Goal: Task Accomplishment & Management: Use online tool/utility

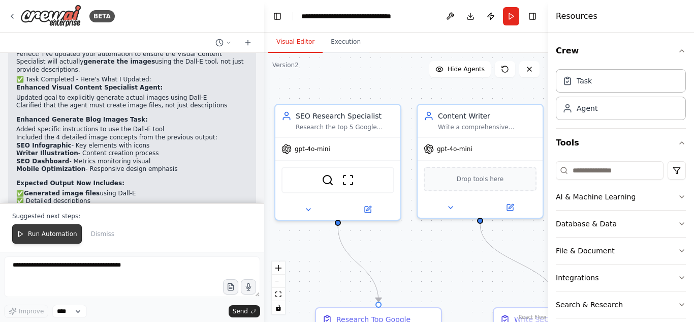
click at [45, 233] on span "Run Automation" at bounding box center [52, 234] width 49 height 8
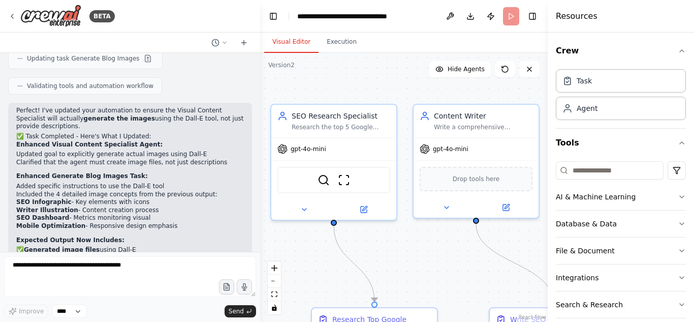
scroll to position [2072, 0]
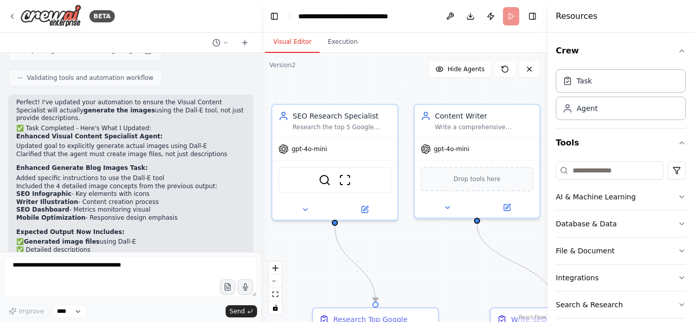
drag, startPoint x: 260, startPoint y: 233, endPoint x: 261, endPoint y: 239, distance: 6.2
click at [261, 239] on div "BETA Purpose of the Crew: Write a blog post, with Z number of words, targeting …" at bounding box center [347, 161] width 694 height 322
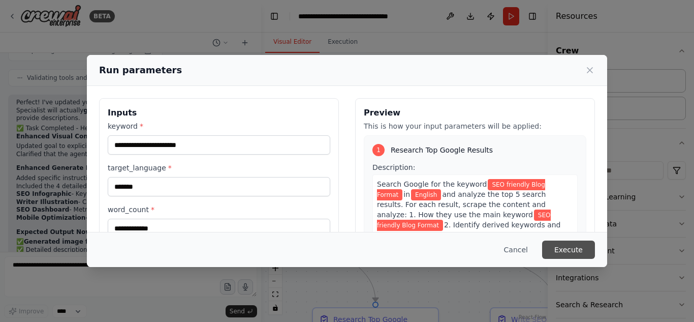
click at [576, 253] on button "Execute" at bounding box center [568, 249] width 53 height 18
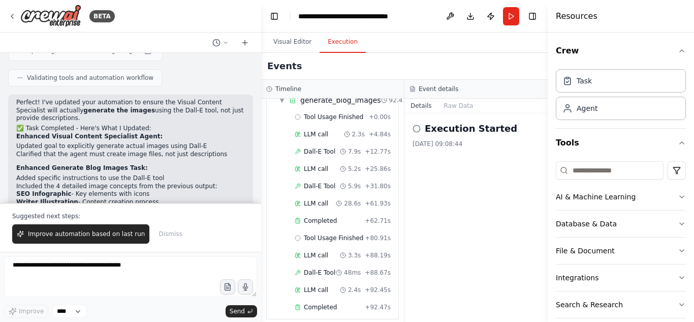
scroll to position [2121, 0]
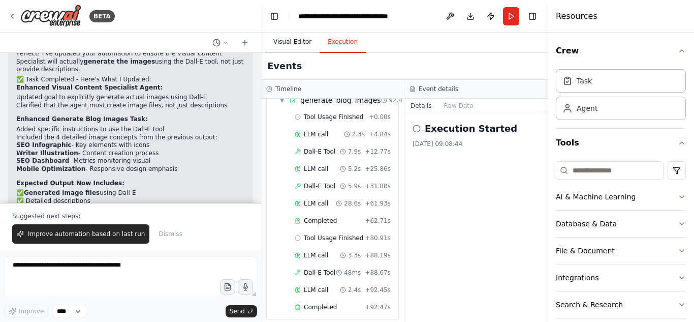
click at [294, 42] on button "Visual Editor" at bounding box center [292, 41] width 54 height 21
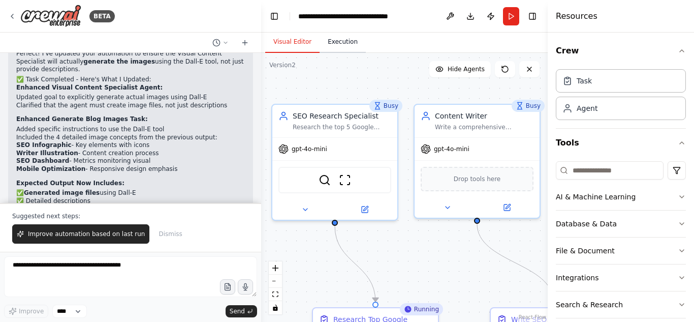
click at [336, 43] on button "Execution" at bounding box center [343, 41] width 46 height 21
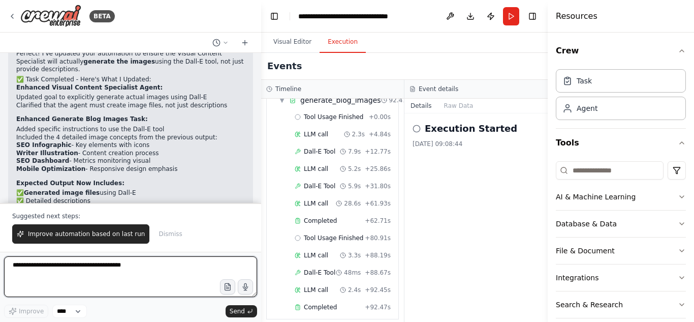
click at [119, 276] on textarea at bounding box center [130, 276] width 253 height 41
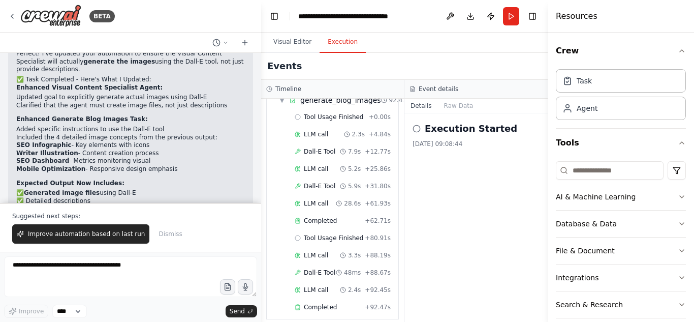
click at [416, 130] on icon at bounding box center [417, 128] width 8 height 8
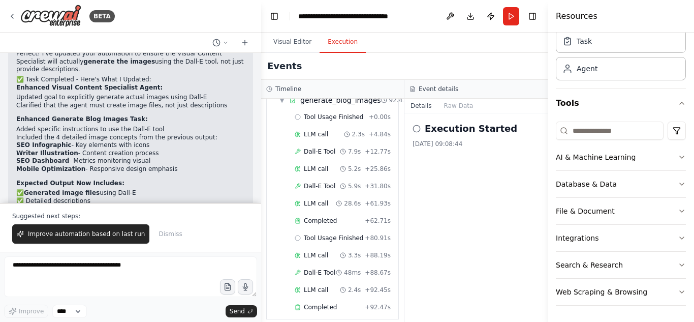
scroll to position [0, 0]
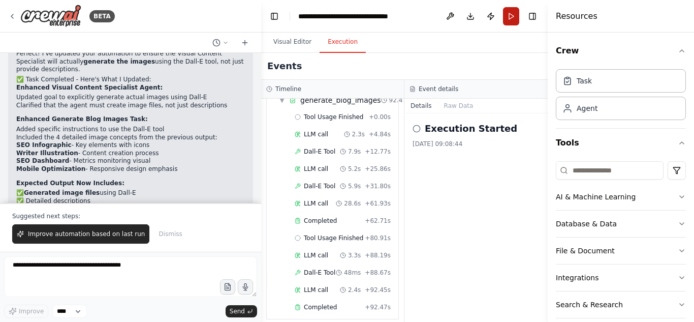
click at [516, 15] on button "Run" at bounding box center [511, 16] width 16 height 18
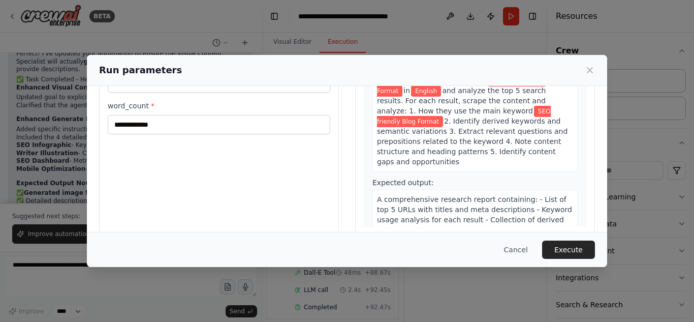
scroll to position [119, 0]
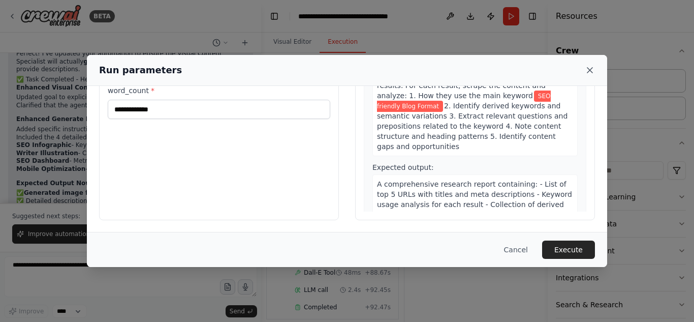
click at [593, 72] on icon at bounding box center [590, 70] width 10 height 10
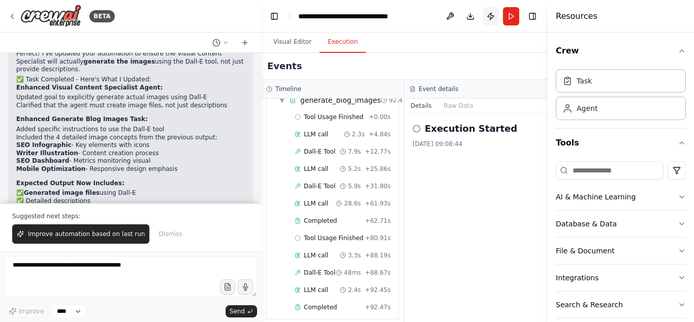
click at [490, 17] on button "Publish" at bounding box center [491, 16] width 16 height 18
click at [491, 17] on button "Publish" at bounding box center [491, 16] width 16 height 18
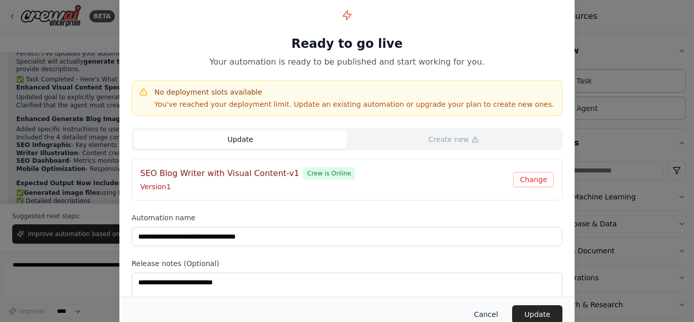
click at [488, 312] on button "Cancel" at bounding box center [486, 314] width 40 height 18
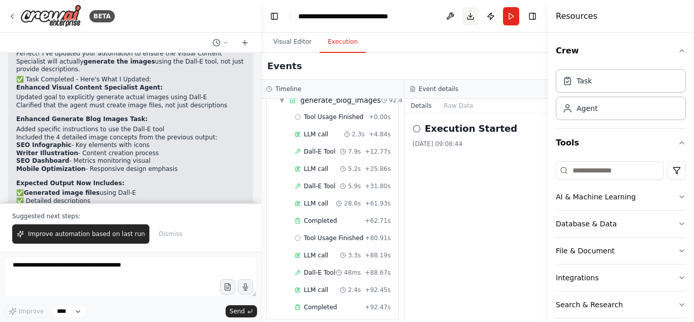
click at [467, 17] on button "Download" at bounding box center [470, 16] width 16 height 18
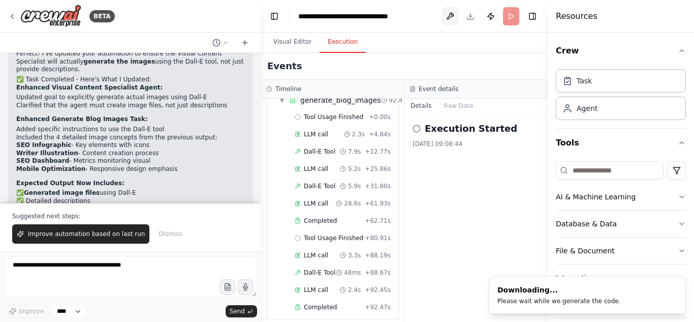
click at [451, 18] on button at bounding box center [450, 16] width 16 height 18
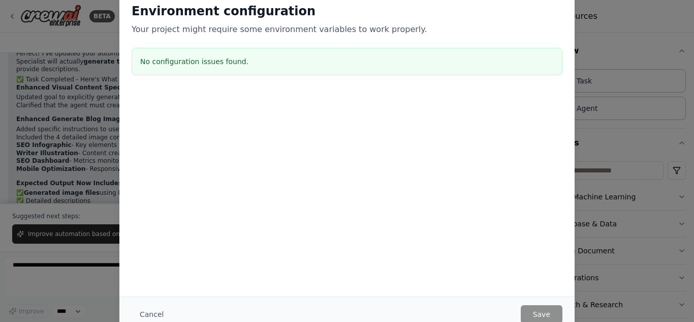
click at [629, 31] on div "Environment configuration Your project might require some environment variables…" at bounding box center [347, 161] width 694 height 322
click at [637, 17] on div "Environment configuration Your project might require some environment variables…" at bounding box center [347, 161] width 694 height 322
click at [481, 314] on div "Cancel Save" at bounding box center [347, 314] width 431 height 18
click at [148, 310] on button "Cancel" at bounding box center [152, 314] width 40 height 18
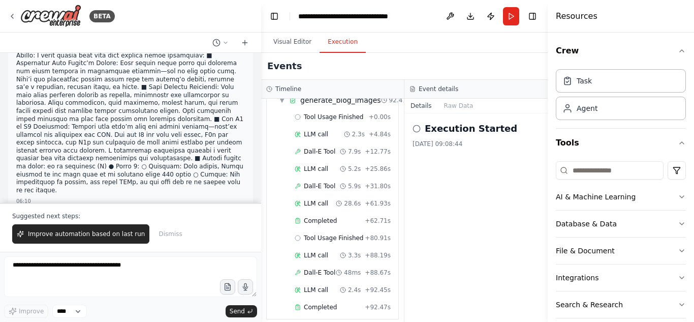
scroll to position [0, 0]
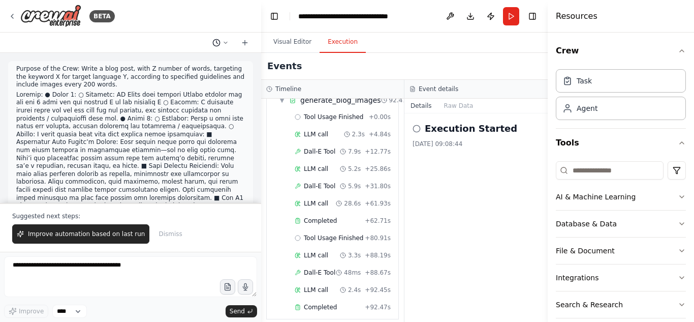
click at [227, 43] on icon at bounding box center [226, 43] width 6 height 6
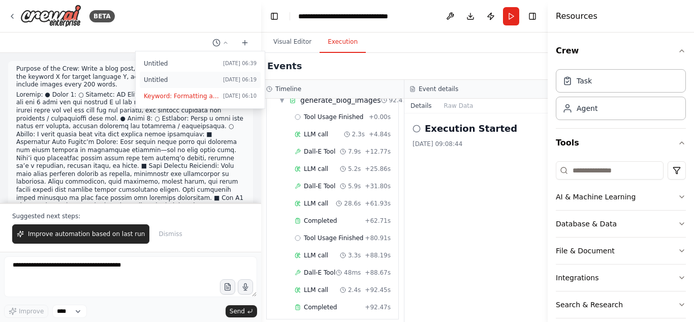
click at [156, 81] on span "Untitled" at bounding box center [181, 80] width 75 height 8
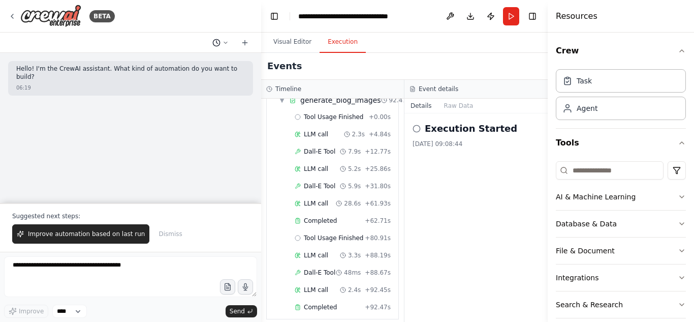
click at [226, 43] on icon at bounding box center [226, 43] width 6 height 6
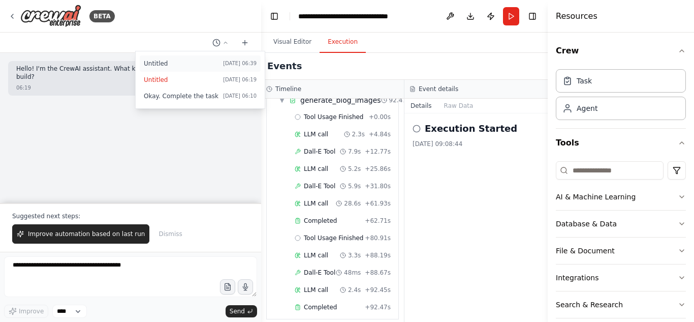
click at [160, 65] on span "Untitled" at bounding box center [181, 63] width 75 height 8
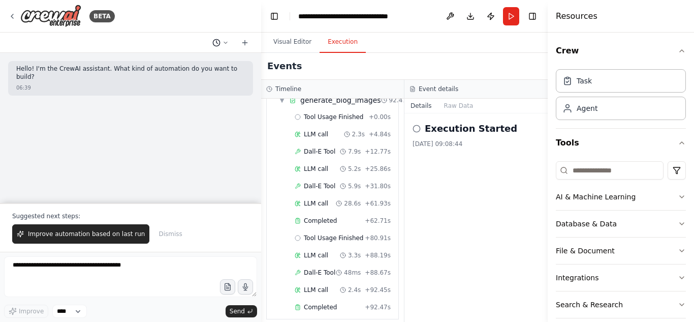
click at [224, 44] on icon at bounding box center [226, 43] width 6 height 6
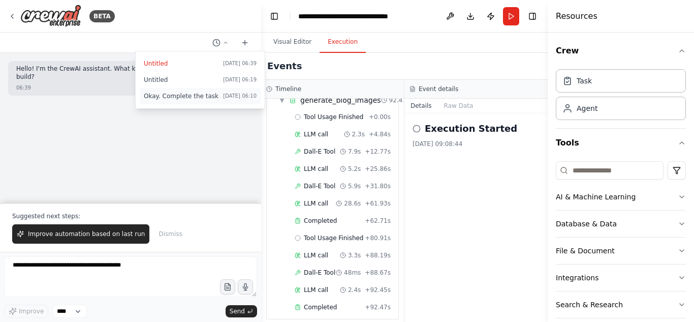
click at [192, 95] on span "Okay. Complete the task" at bounding box center [181, 96] width 75 height 8
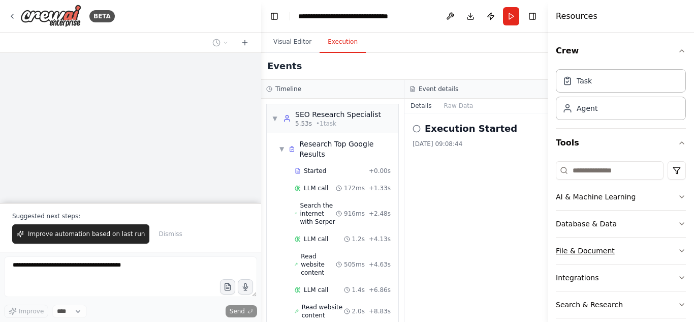
click at [581, 258] on button "File & Document" at bounding box center [621, 250] width 130 height 26
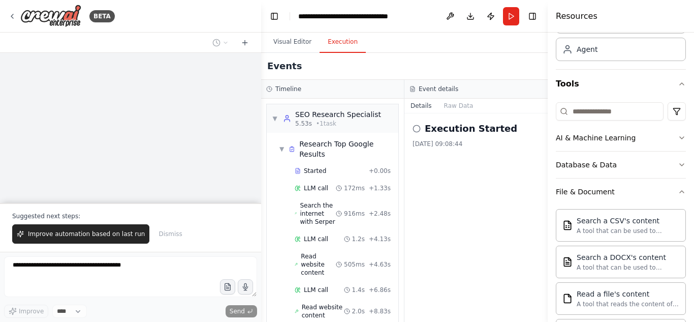
scroll to position [70, 0]
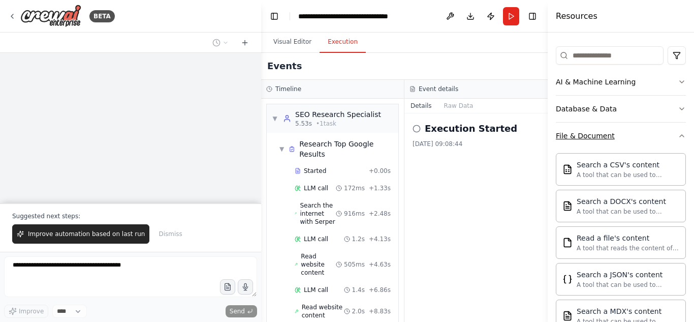
click at [603, 128] on button "File & Document" at bounding box center [621, 135] width 130 height 26
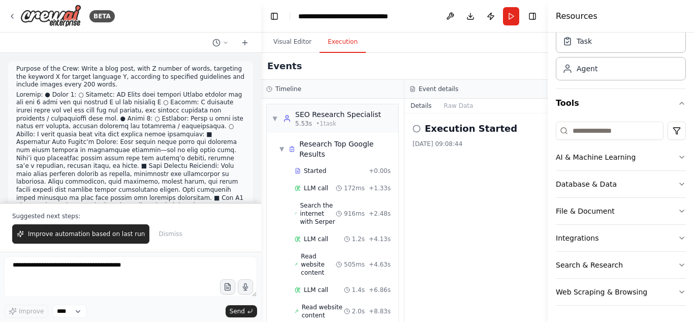
scroll to position [2121, 0]
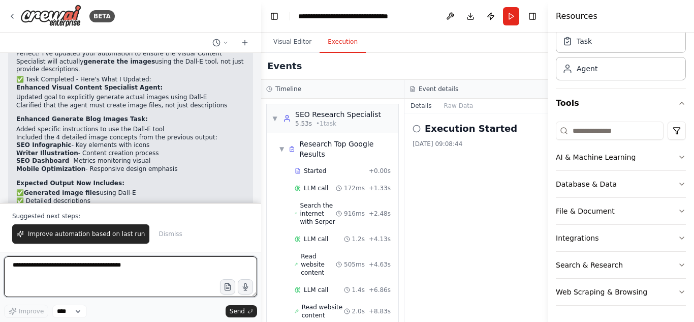
click at [156, 275] on textarea at bounding box center [130, 276] width 253 height 41
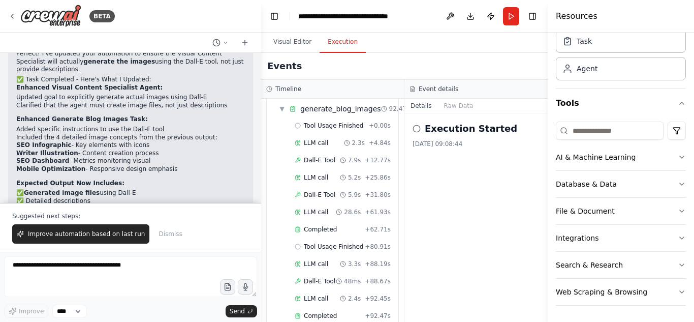
scroll to position [459, 0]
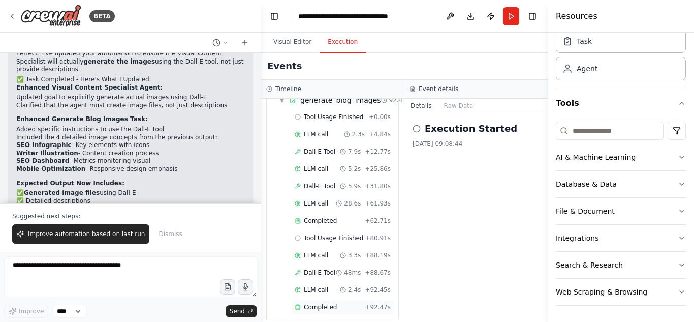
click at [298, 308] on icon at bounding box center [298, 308] width 1 height 0
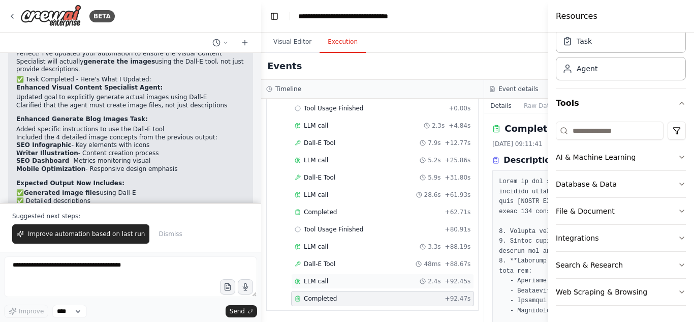
click at [324, 282] on span "LLM call" at bounding box center [316, 281] width 24 height 8
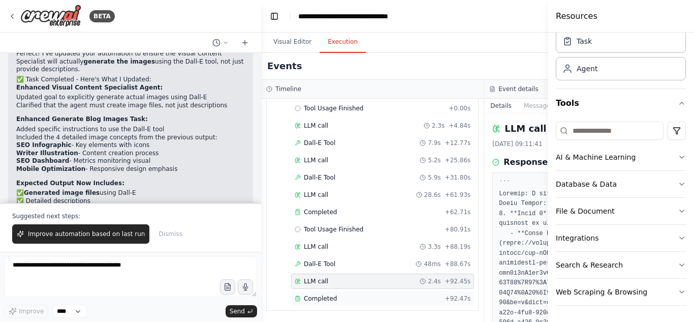
click at [319, 296] on span "Completed" at bounding box center [320, 298] width 33 height 8
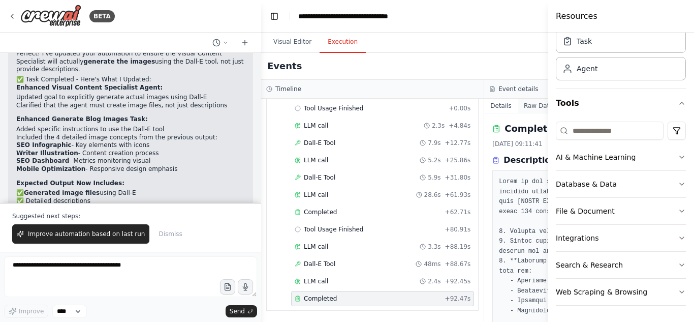
click at [521, 107] on button "Raw Data" at bounding box center [539, 106] width 42 height 14
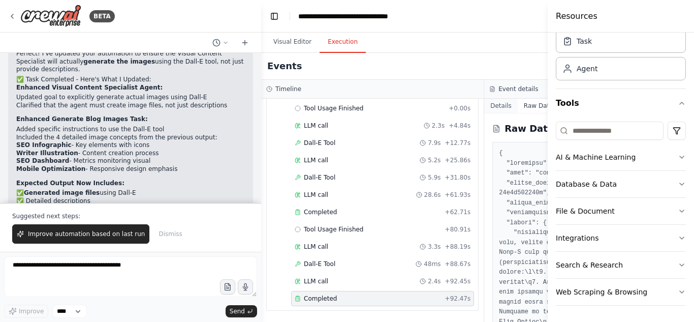
click at [492, 105] on button "Details" at bounding box center [501, 106] width 34 height 14
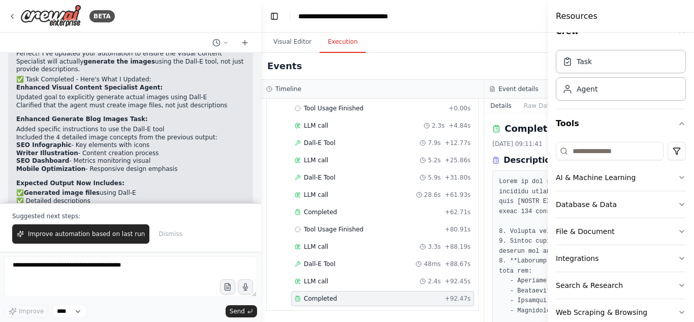
scroll to position [0, 0]
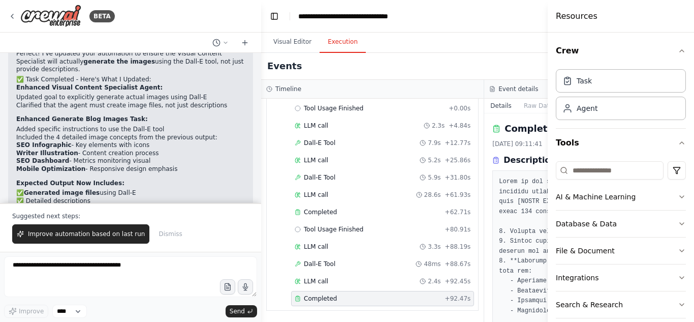
click at [514, 36] on div "Visual Editor Execution" at bounding box center [484, 43] width 447 height 20
click at [514, 88] on h3 "Event details" at bounding box center [518, 89] width 40 height 8
click at [493, 88] on icon at bounding box center [494, 87] width 2 height 2
click at [514, 150] on div "Completed [DATE] 09:11:41 Description" at bounding box center [595, 305] width 207 height 369
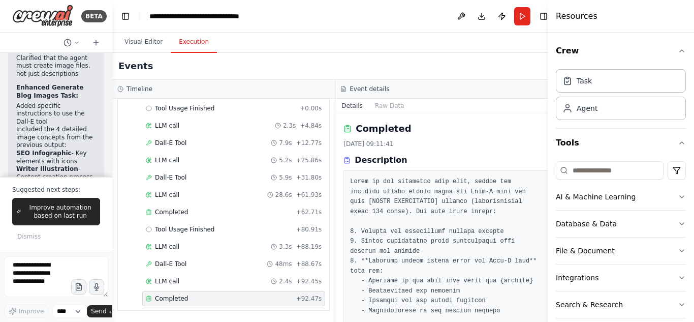
scroll to position [4006, 0]
drag, startPoint x: 260, startPoint y: 68, endPoint x: 101, endPoint y: 68, distance: 158.5
click at [101, 68] on div "BETA Purpose of the Crew: Write a blog post, with Z number of words, targeting …" at bounding box center [56, 161] width 112 height 322
drag, startPoint x: 545, startPoint y: 133, endPoint x: 545, endPoint y: 144, distance: 11.2
click at [545, 144] on button "Toggle Sidebar" at bounding box center [548, 161] width 8 height 322
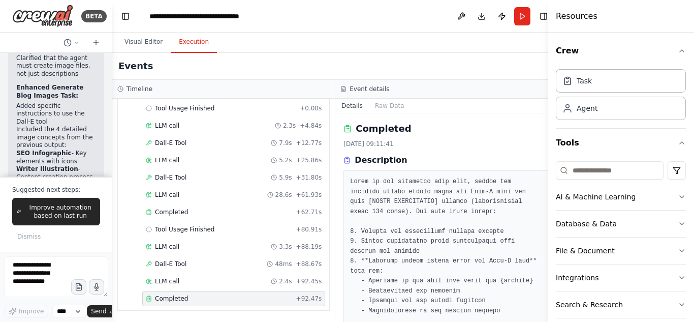
drag, startPoint x: 544, startPoint y: 136, endPoint x: 547, endPoint y: 148, distance: 12.7
click at [544, 155] on button "Toggle Sidebar" at bounding box center [548, 161] width 8 height 322
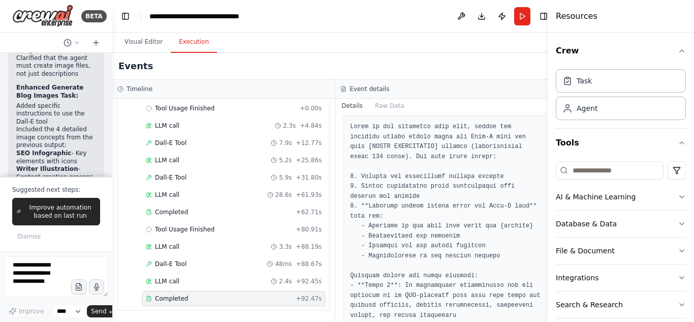
scroll to position [0, 0]
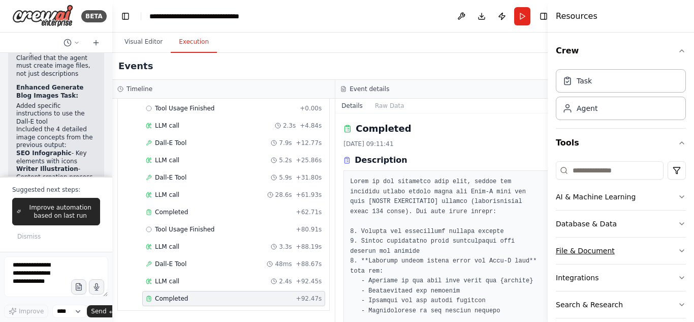
click at [636, 248] on button "File & Document" at bounding box center [621, 250] width 130 height 26
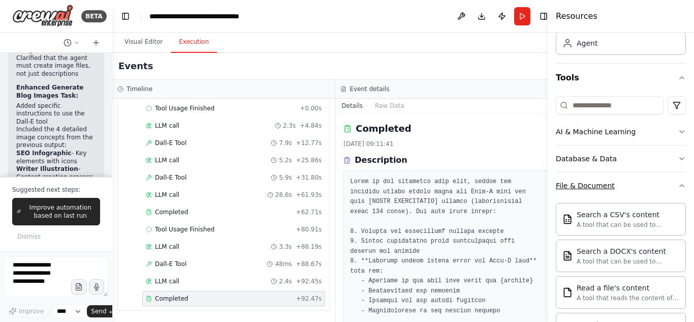
click at [624, 193] on button "File & Document" at bounding box center [621, 185] width 130 height 26
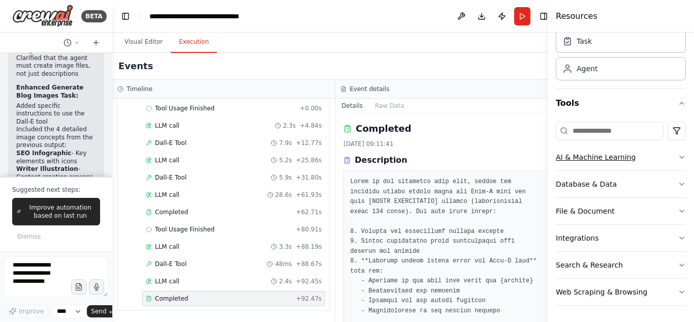
scroll to position [40, 0]
click at [629, 181] on button "Database & Data" at bounding box center [621, 184] width 130 height 26
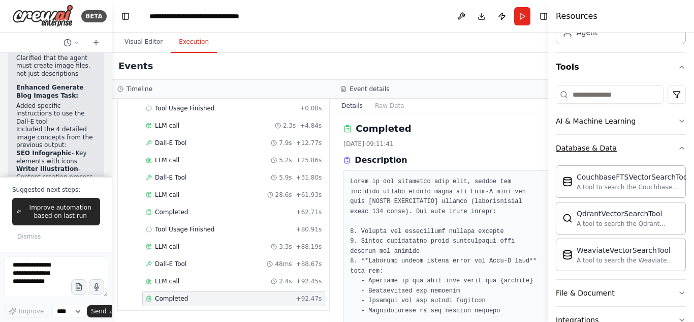
click at [633, 149] on button "Database & Data" at bounding box center [621, 148] width 130 height 26
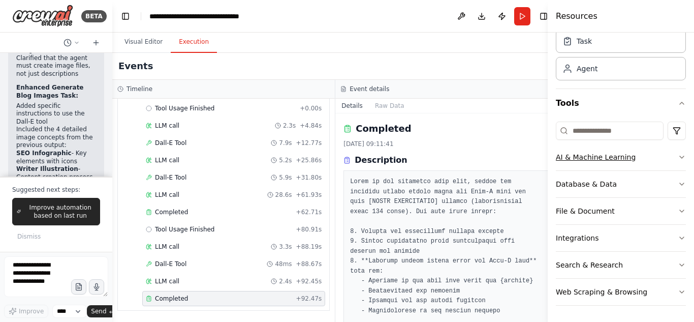
click at [645, 157] on button "AI & Machine Learning" at bounding box center [621, 157] width 130 height 26
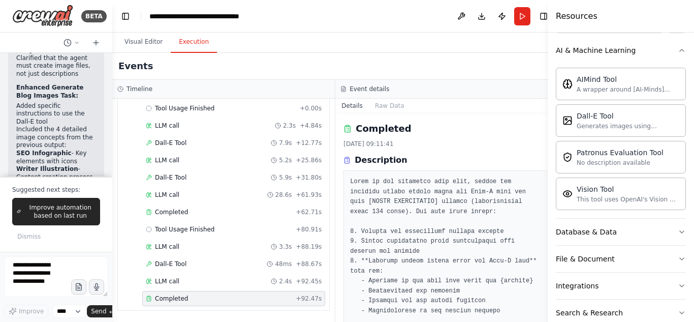
scroll to position [87, 0]
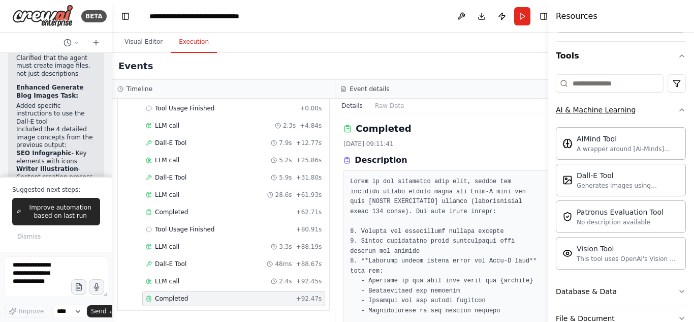
click at [648, 109] on button "AI & Machine Learning" at bounding box center [621, 110] width 130 height 26
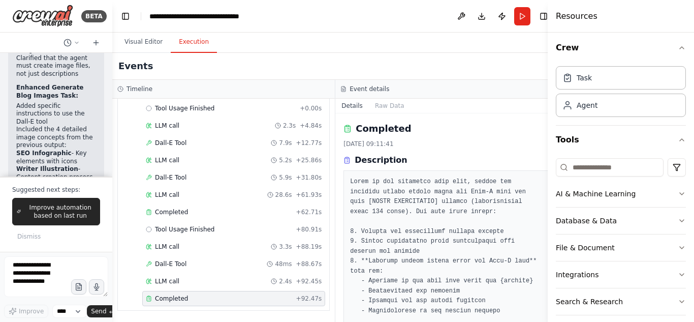
scroll to position [0, 0]
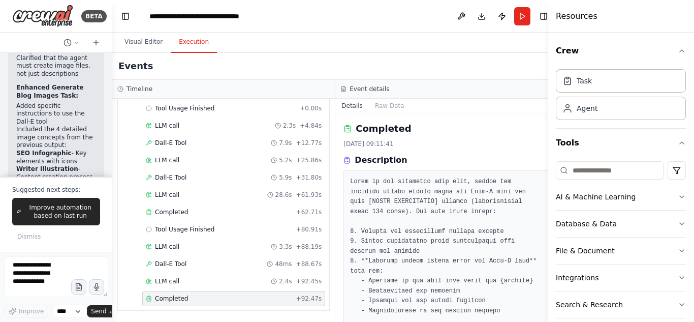
click at [343, 128] on icon at bounding box center [347, 128] width 8 height 8
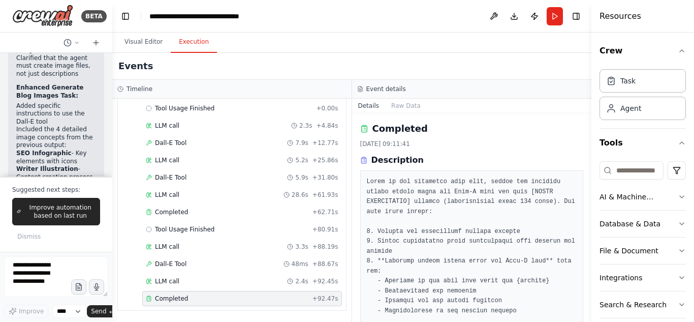
drag, startPoint x: 550, startPoint y: 68, endPoint x: 633, endPoint y: 67, distance: 82.8
click at [633, 67] on div "Resources Crew Task Agent Tools AI & Machine Learning Database & Data File & Do…" at bounding box center [642, 161] width 103 height 322
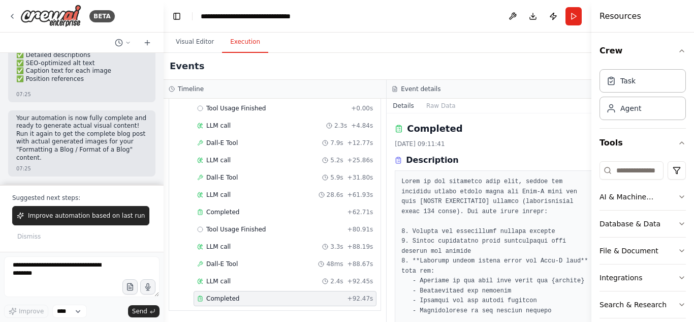
scroll to position [2406, 0]
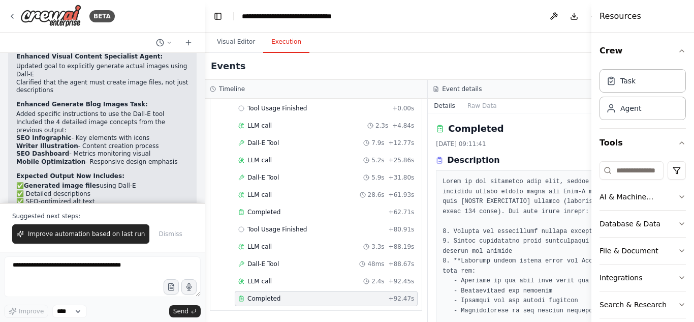
drag, startPoint x: 112, startPoint y: 114, endPoint x: 205, endPoint y: 112, distance: 93.0
click at [205, 112] on div "BETA Purpose of the Crew: Write a blog post, with Z number of words, targeting …" at bounding box center [347, 161] width 694 height 322
click at [201, 188] on div at bounding box center [203, 161] width 4 height 322
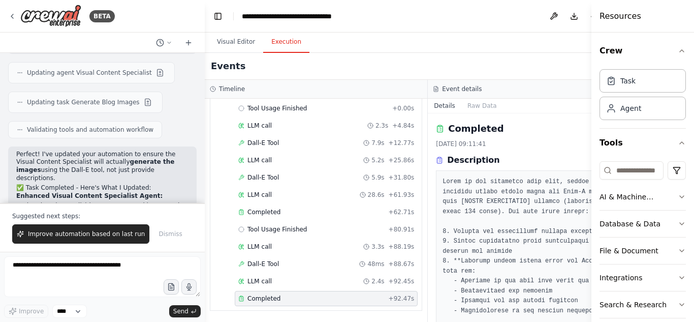
scroll to position [2414, 0]
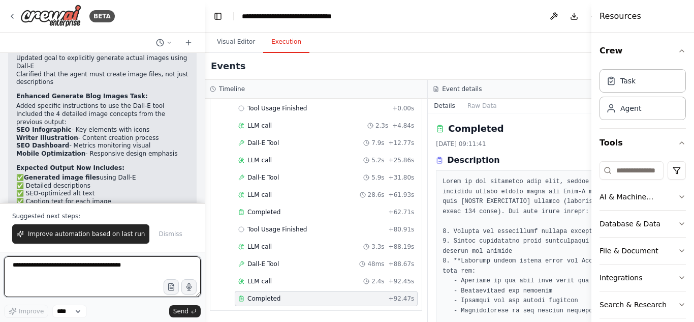
click at [47, 273] on textarea at bounding box center [102, 276] width 197 height 41
type textarea "**********"
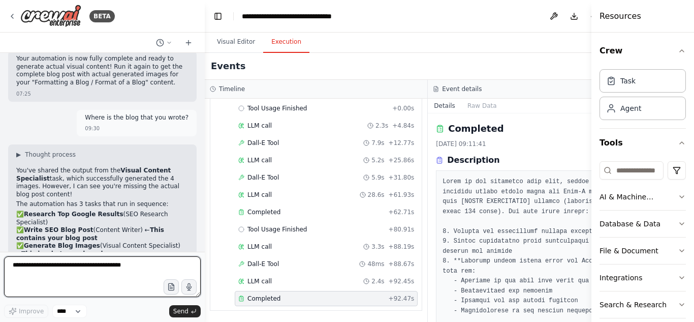
scroll to position [2596, 0]
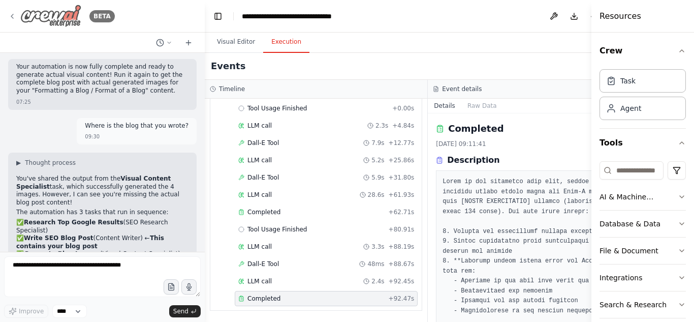
click at [14, 16] on icon at bounding box center [12, 16] width 8 height 8
click at [11, 15] on icon at bounding box center [12, 16] width 8 height 8
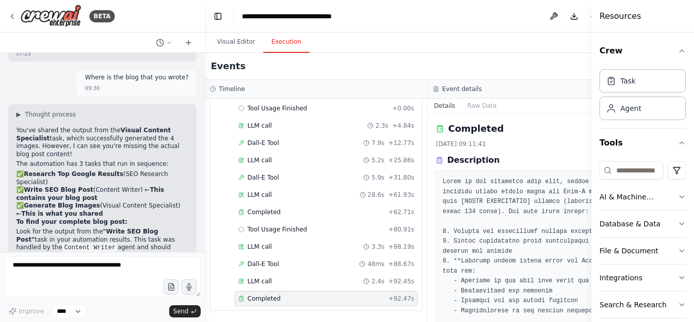
scroll to position [2636, 0]
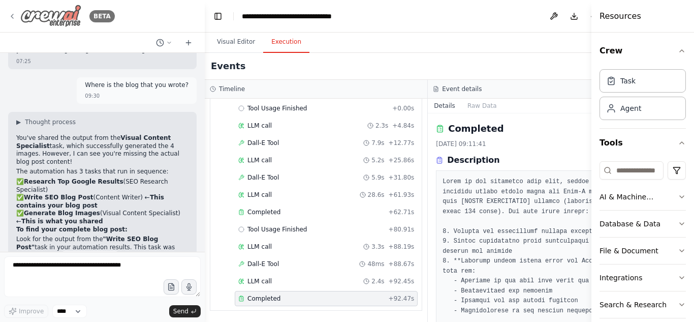
click at [14, 13] on icon at bounding box center [12, 16] width 8 height 8
click at [45, 18] on img at bounding box center [50, 16] width 61 height 23
